Goal: Navigation & Orientation: Find specific page/section

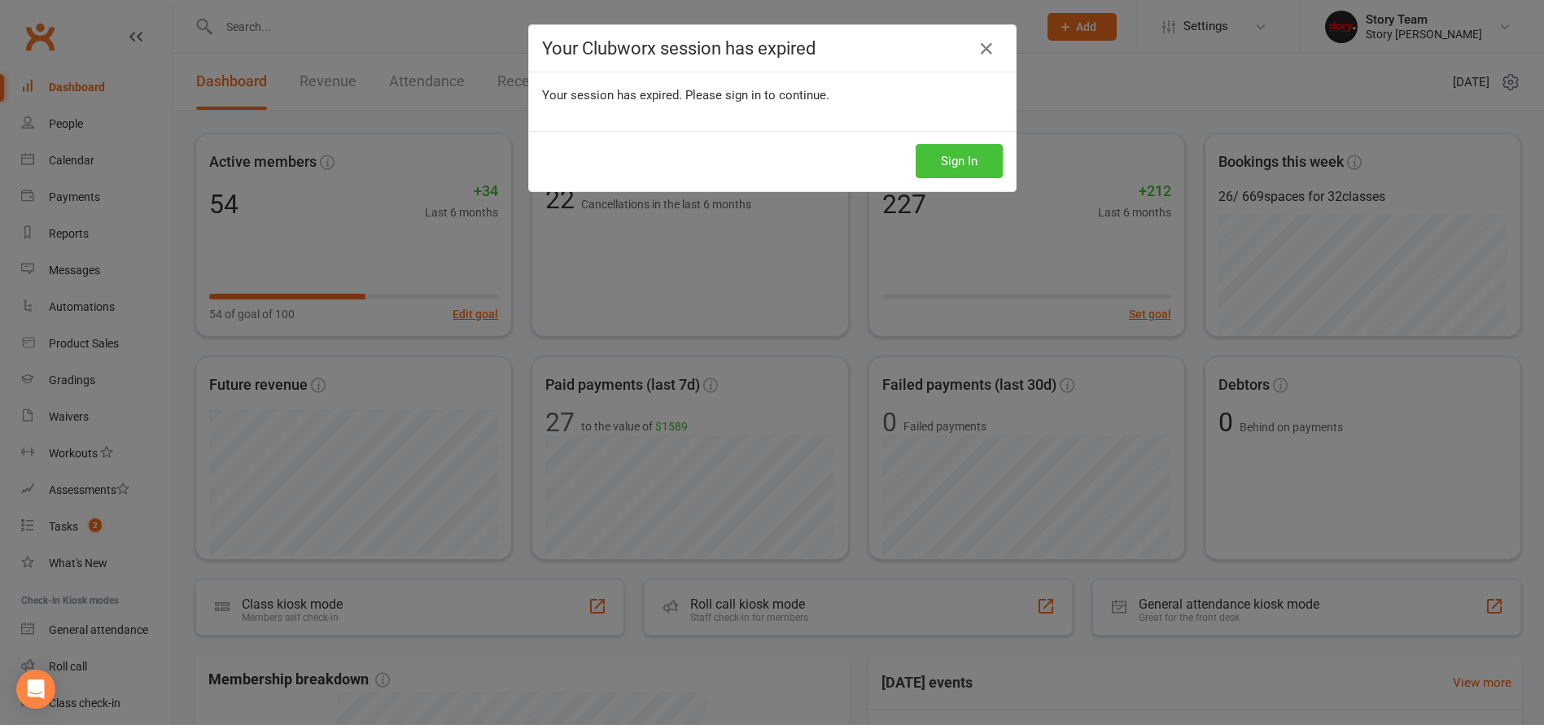
click at [962, 160] on button "Sign In" at bounding box center [959, 161] width 87 height 34
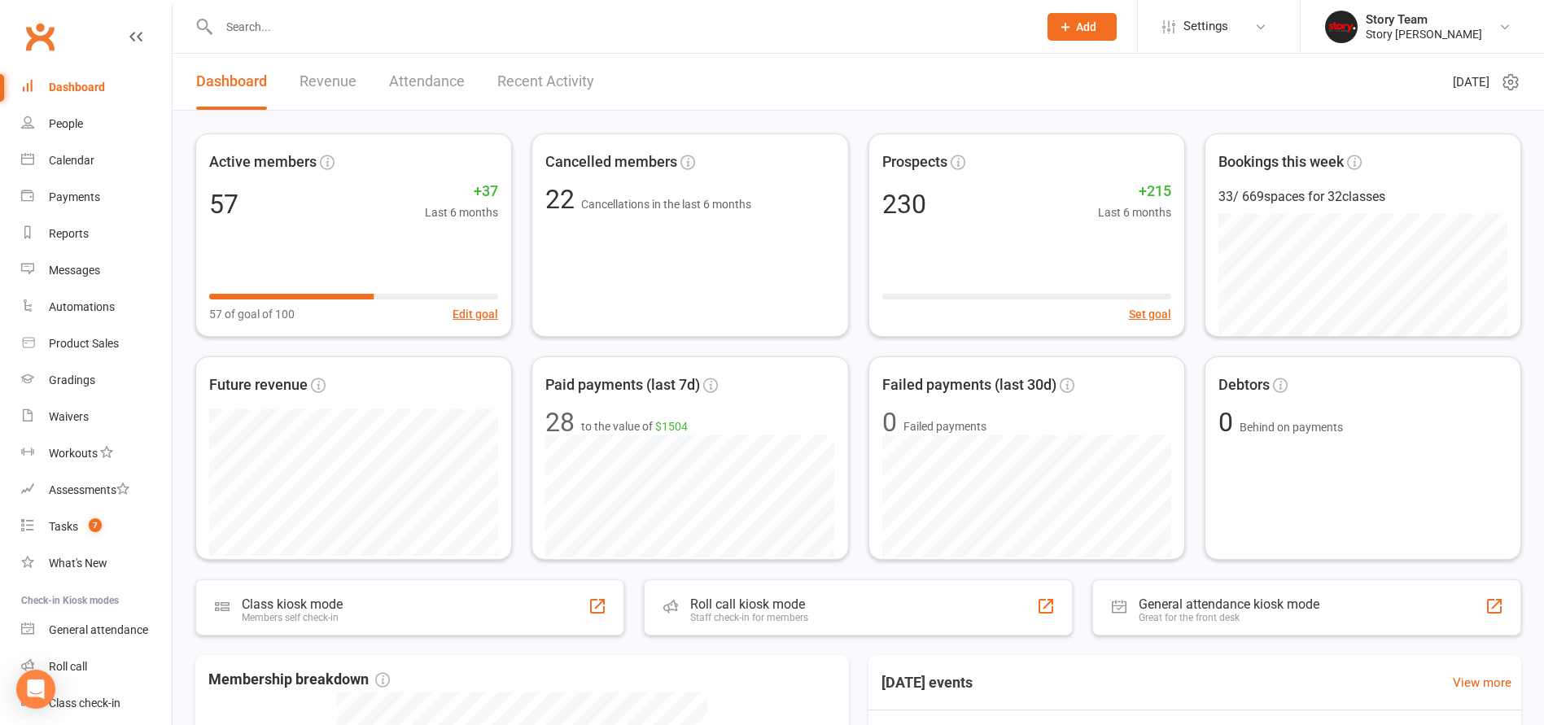
click at [528, 86] on link "Recent Activity" at bounding box center [545, 82] width 97 height 56
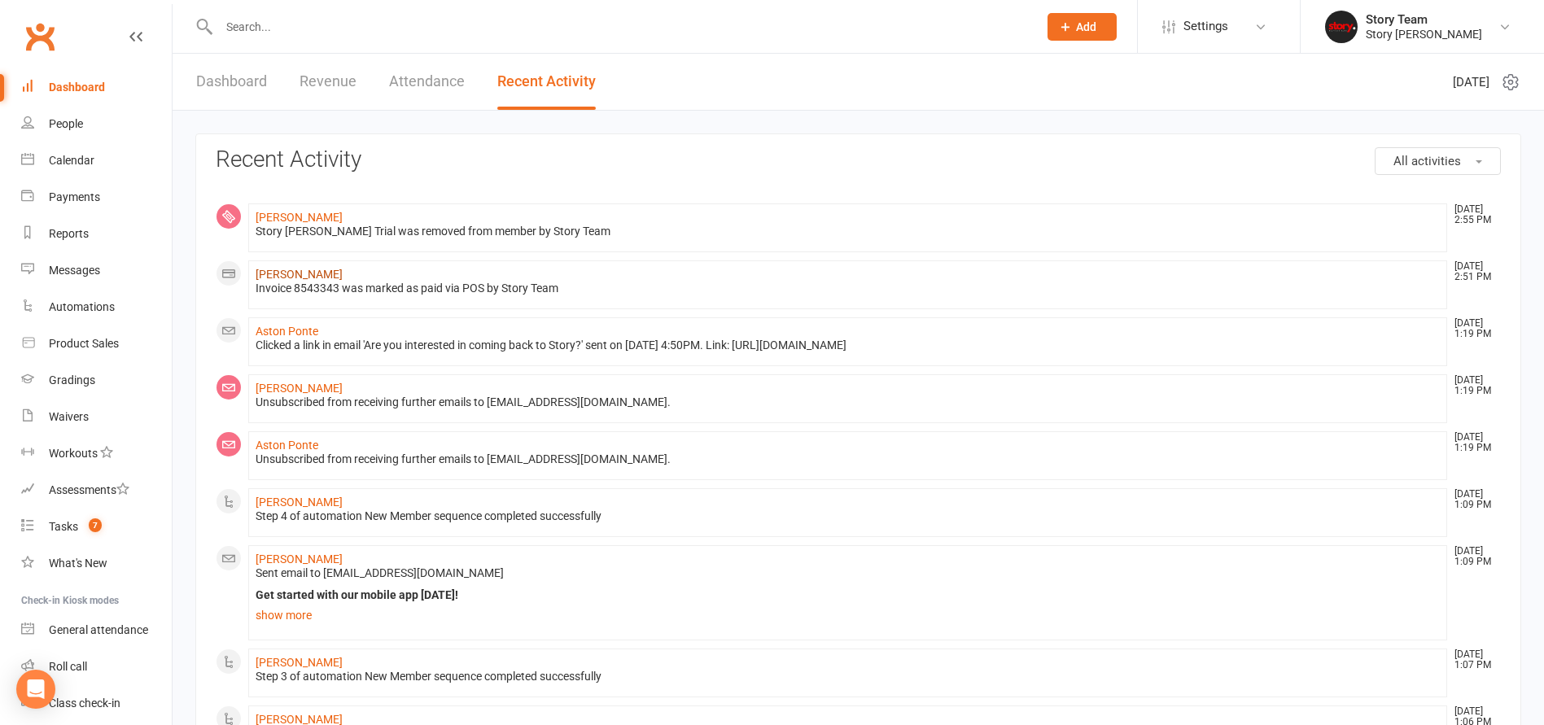
click at [291, 273] on link "Filippa Joensson" at bounding box center [299, 274] width 87 height 13
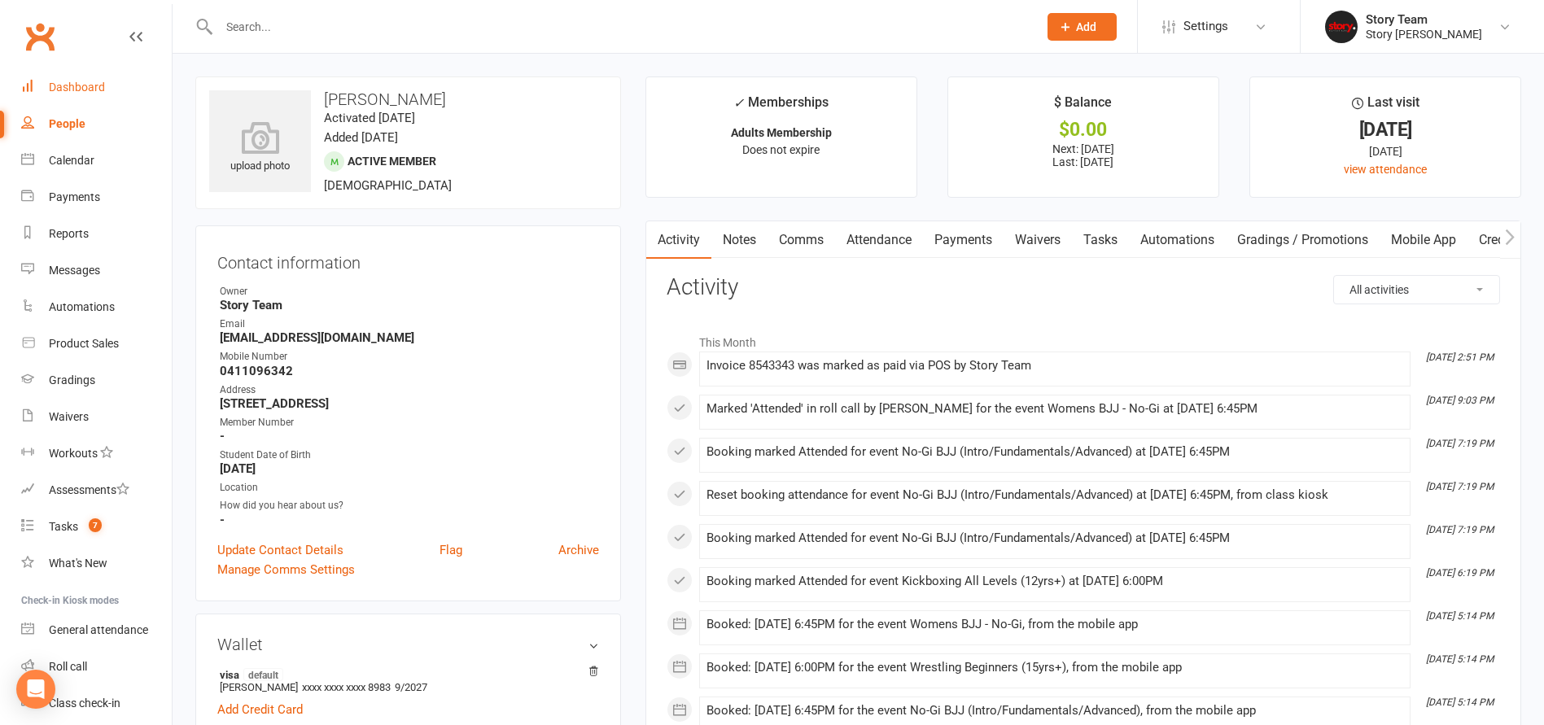
click at [88, 80] on link "Dashboard" at bounding box center [96, 87] width 151 height 37
